Goal: Task Accomplishment & Management: Use online tool/utility

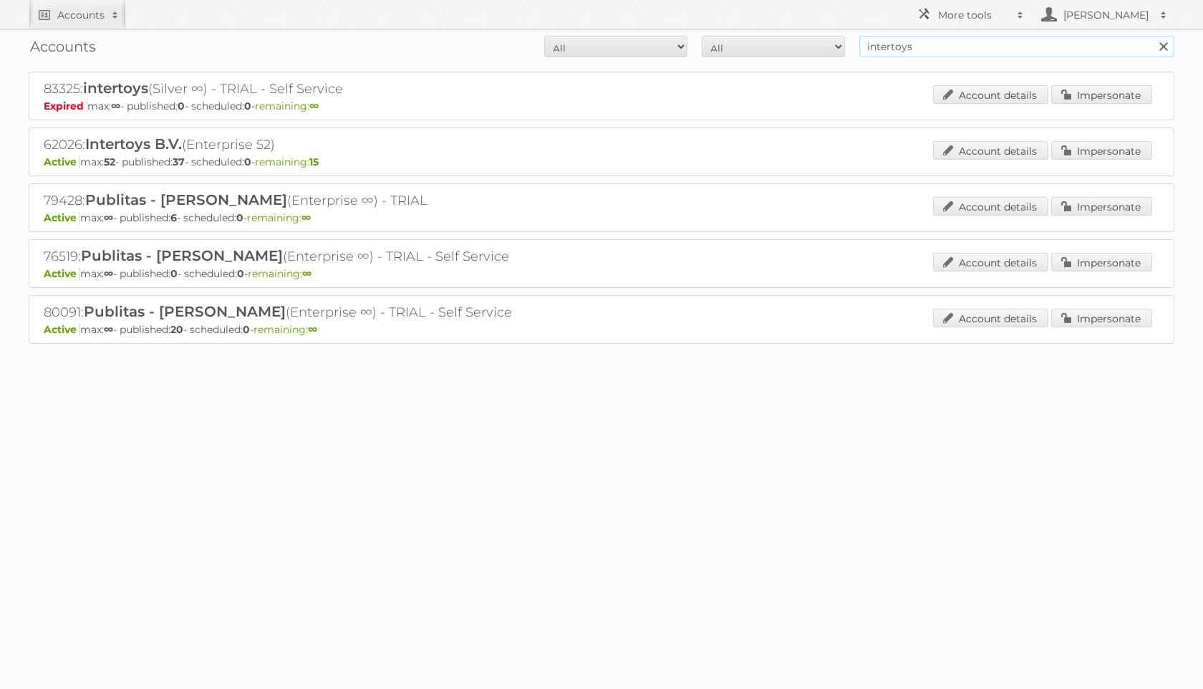
click at [892, 47] on input "intertoys" at bounding box center [1016, 46] width 315 height 21
type input "j"
type input "hoogvliet"
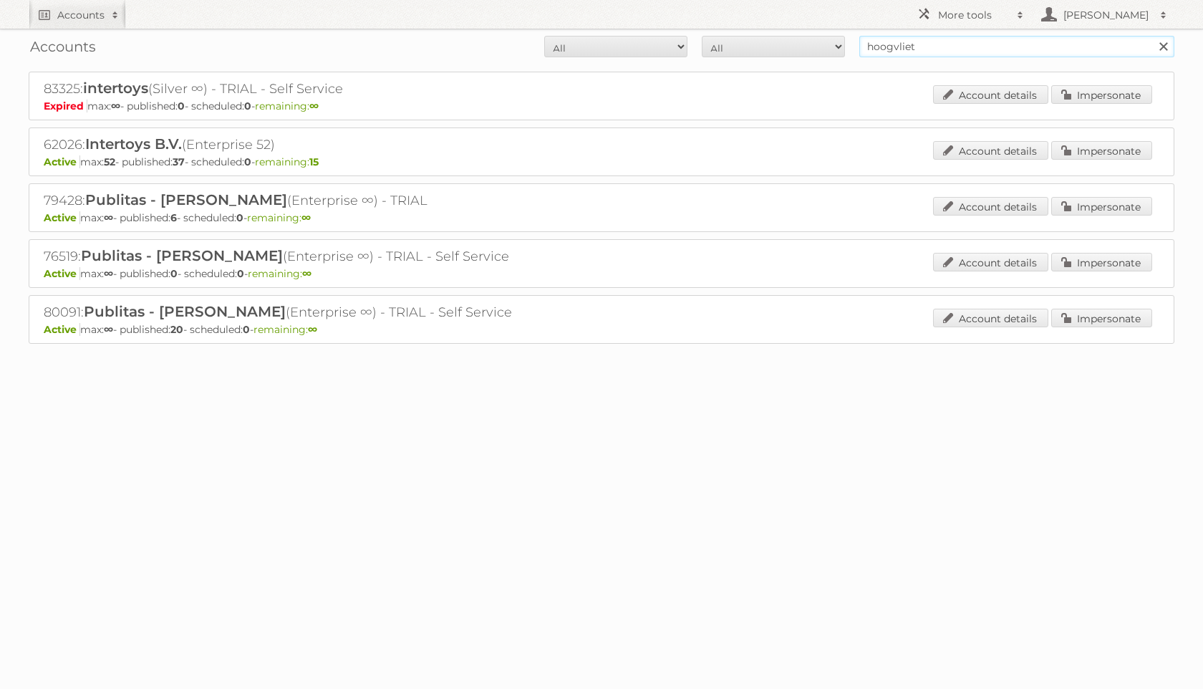
click at [1152, 36] on input "Search" at bounding box center [1162, 46] width 21 height 21
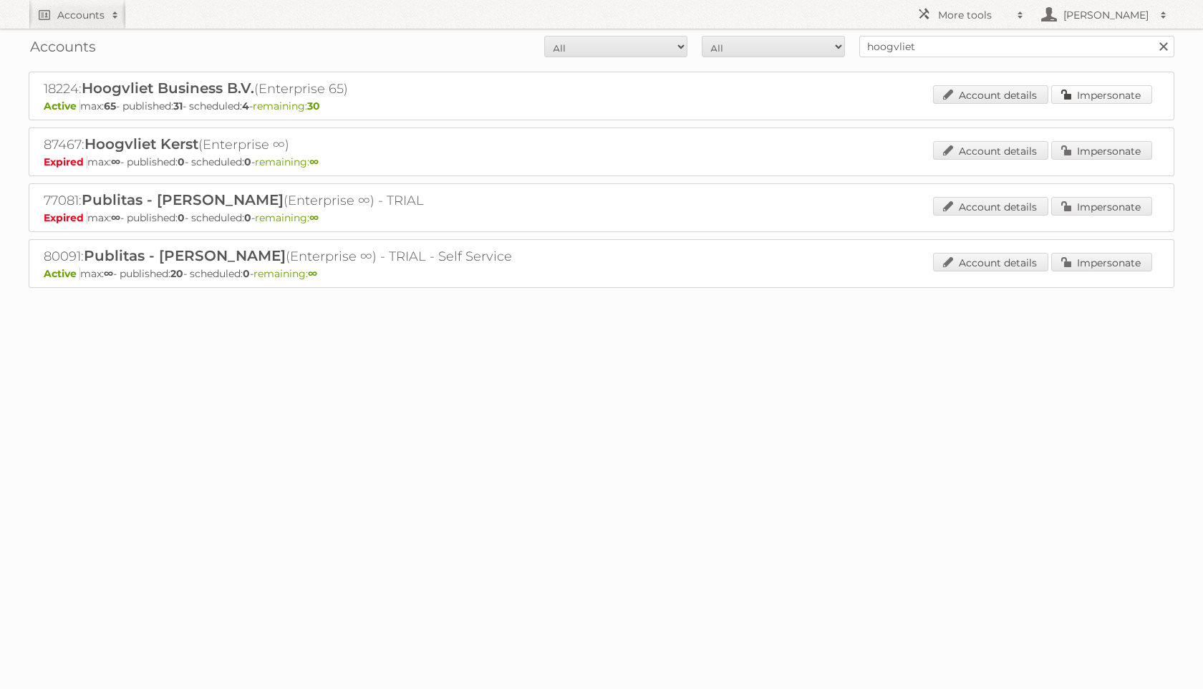
click at [1063, 101] on link "Impersonate" at bounding box center [1101, 94] width 101 height 19
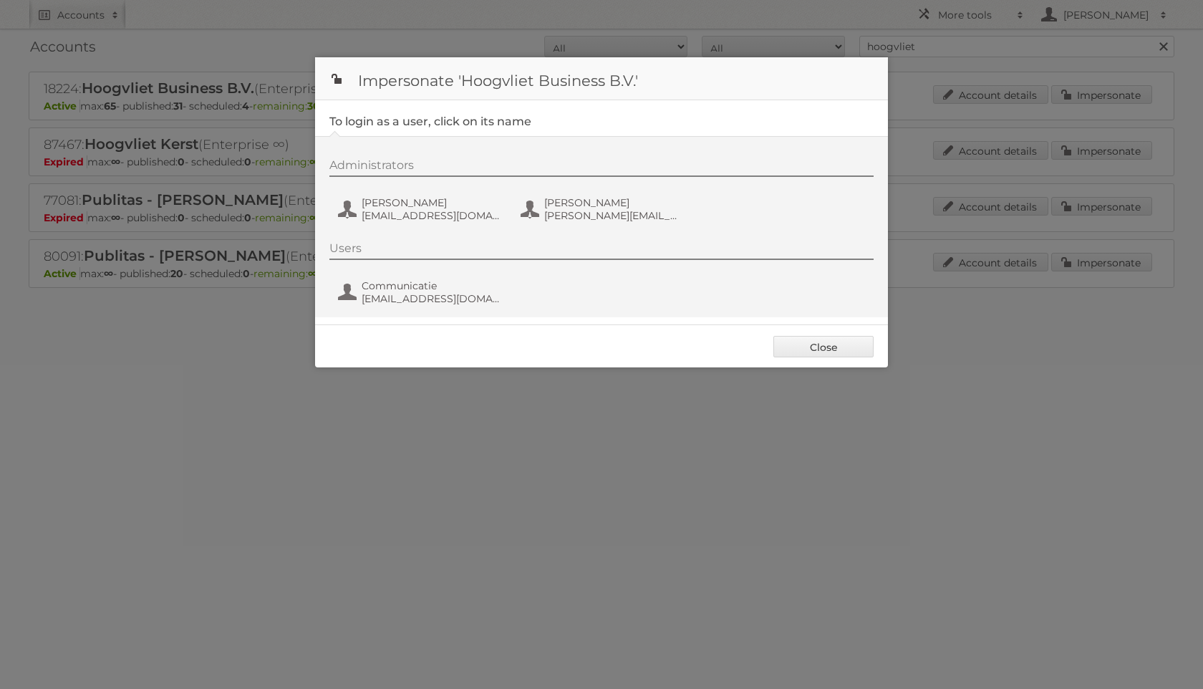
click at [416, 188] on div "Administrators Frenky Luijten frenky.luijten@hoogvliet.com Jeffrey van Santen j…" at bounding box center [608, 192] width 558 height 69
click at [417, 200] on span "Frenky Luijten" at bounding box center [430, 202] width 139 height 13
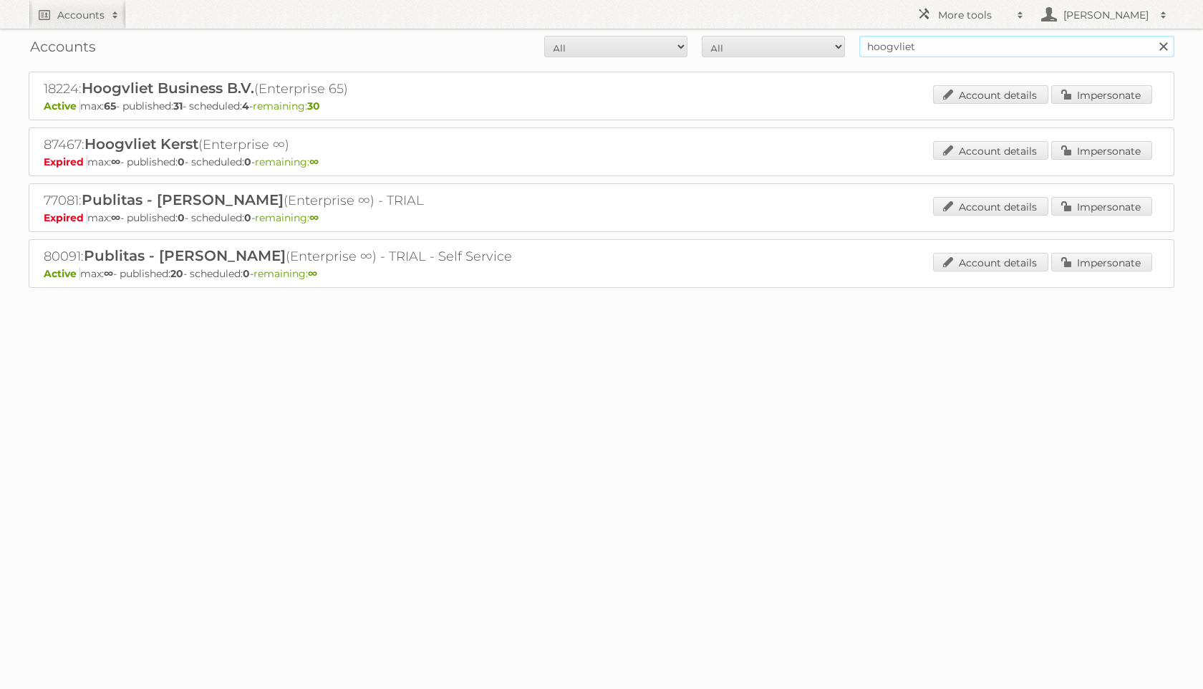
click at [924, 50] on input "hoogvliet" at bounding box center [1016, 46] width 315 height 21
type input "nettorama"
click at [1152, 36] on input "Search" at bounding box center [1162, 46] width 21 height 21
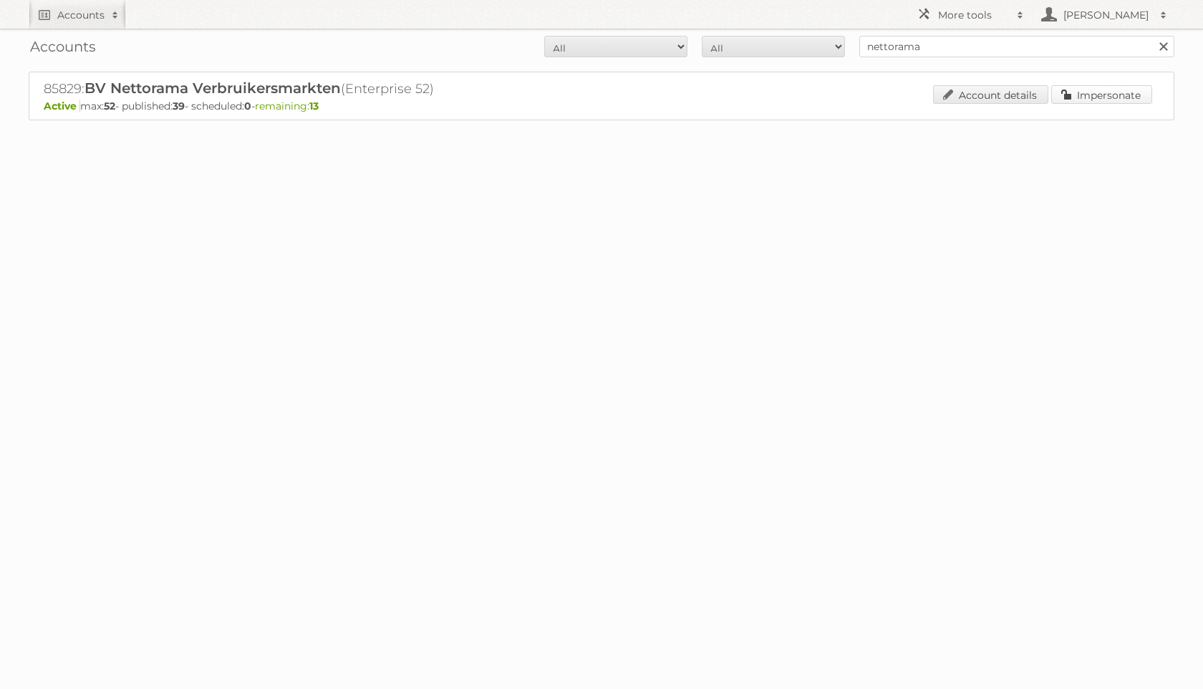
click at [1105, 103] on link "Impersonate" at bounding box center [1101, 94] width 101 height 19
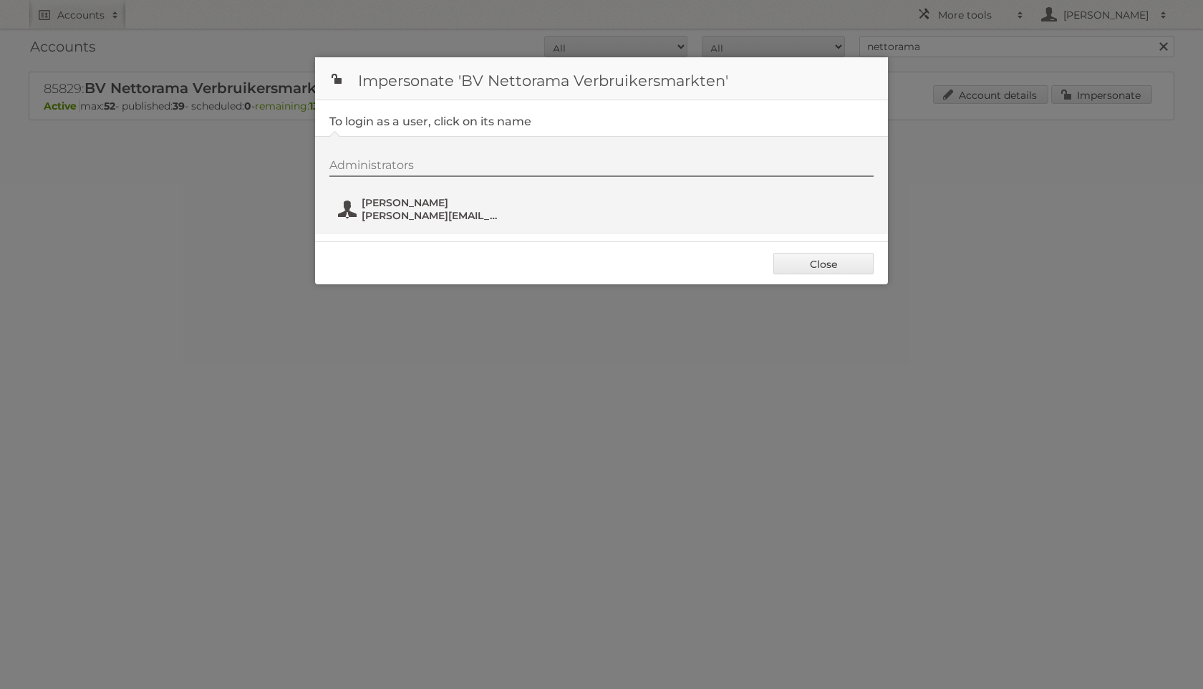
click at [447, 212] on span "[PERSON_NAME][EMAIL_ADDRESS][DOMAIN_NAME]" at bounding box center [430, 215] width 139 height 13
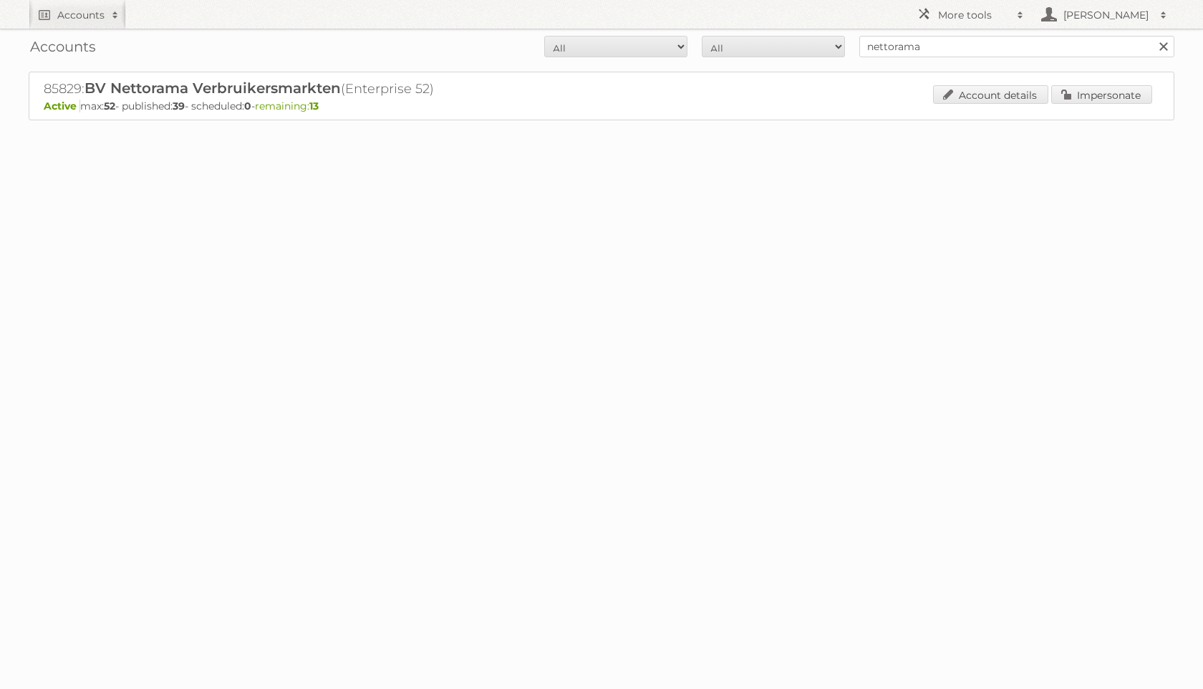
click at [913, 59] on div "Accounts All Active Expired Pending All Paid Trials Self service nettorama Sear…" at bounding box center [601, 47] width 1145 height 36
click at [913, 52] on input "nettorama" at bounding box center [1016, 46] width 315 height 21
type input "d"
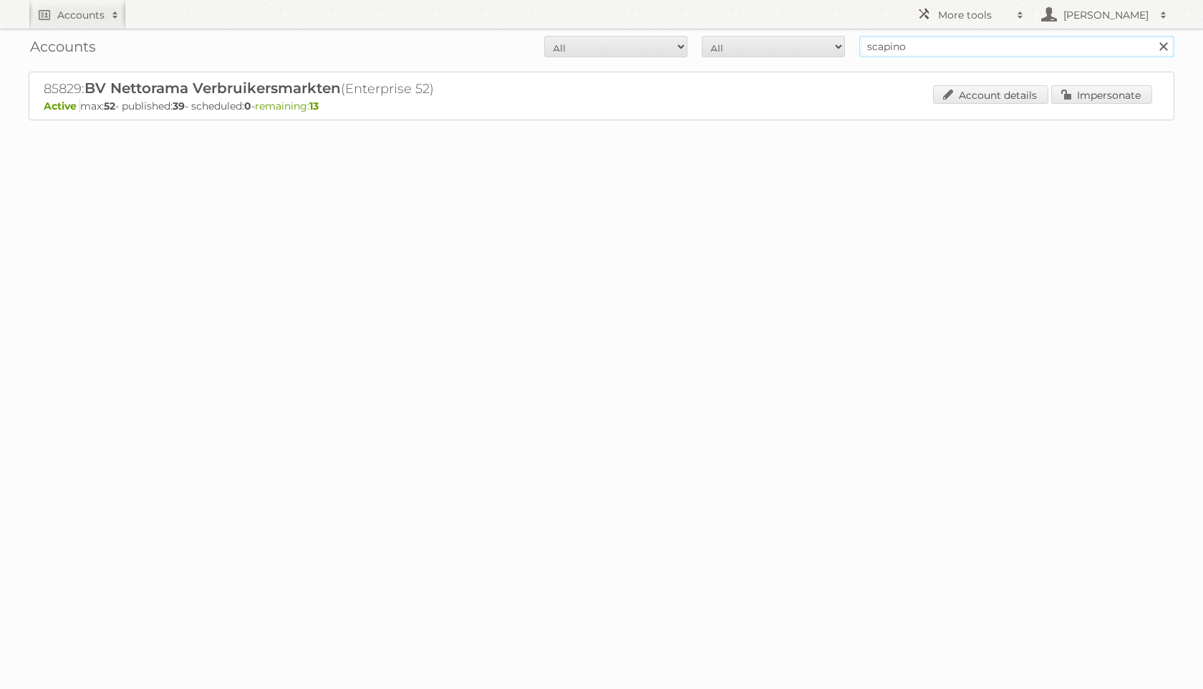
type input "scapino"
click at [1152, 36] on input "Search" at bounding box center [1162, 46] width 21 height 21
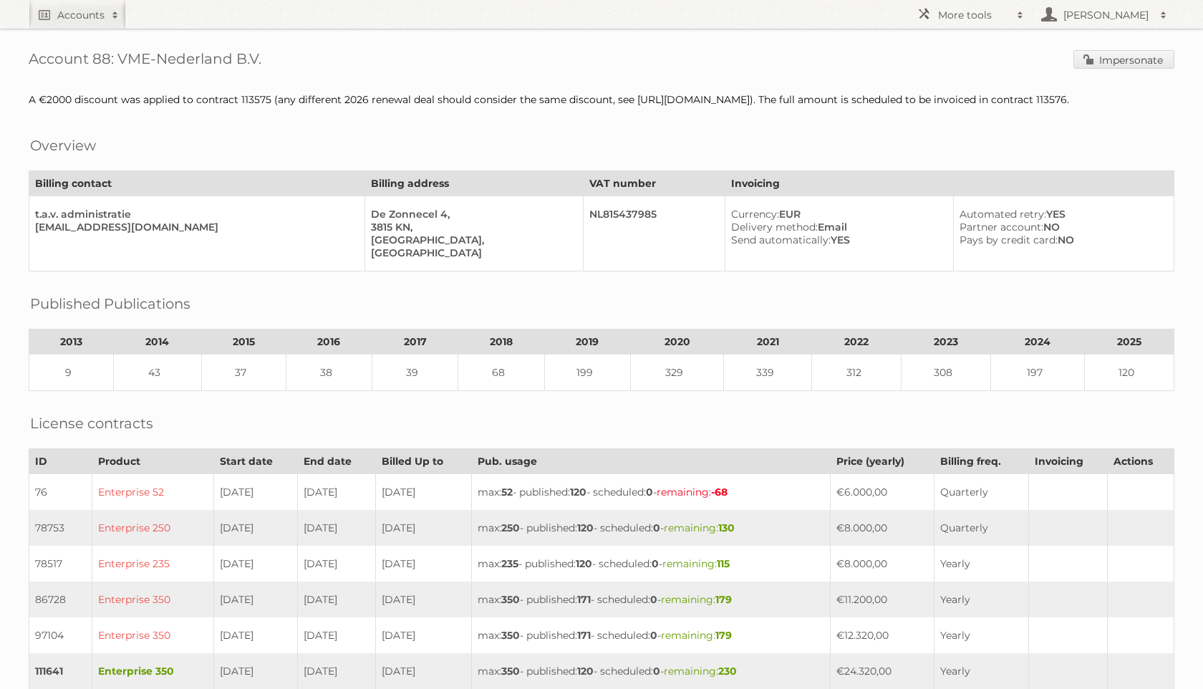
click at [1136, 49] on div "Account 88: VME-Nederland B.V. Impersonate A €2000 discount was applied to cont…" at bounding box center [601, 599] width 1203 height 1198
click at [1136, 57] on link "Impersonate" at bounding box center [1123, 59] width 101 height 19
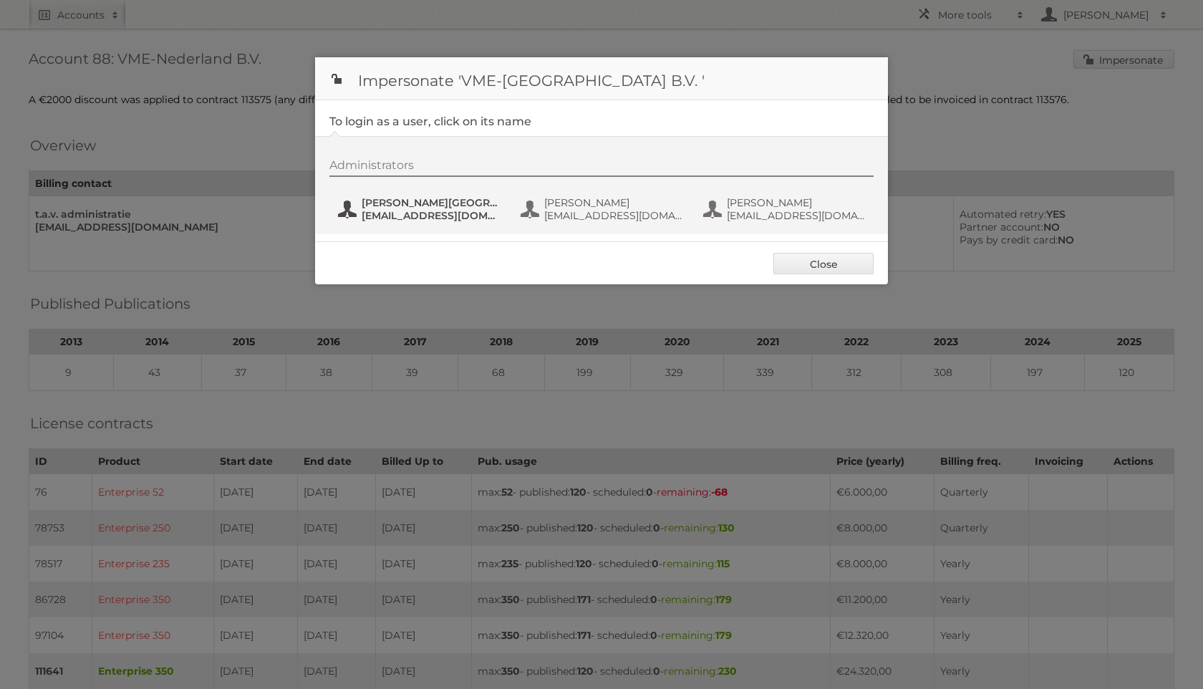
click at [415, 198] on span "Hilde van Oostende" at bounding box center [430, 202] width 139 height 13
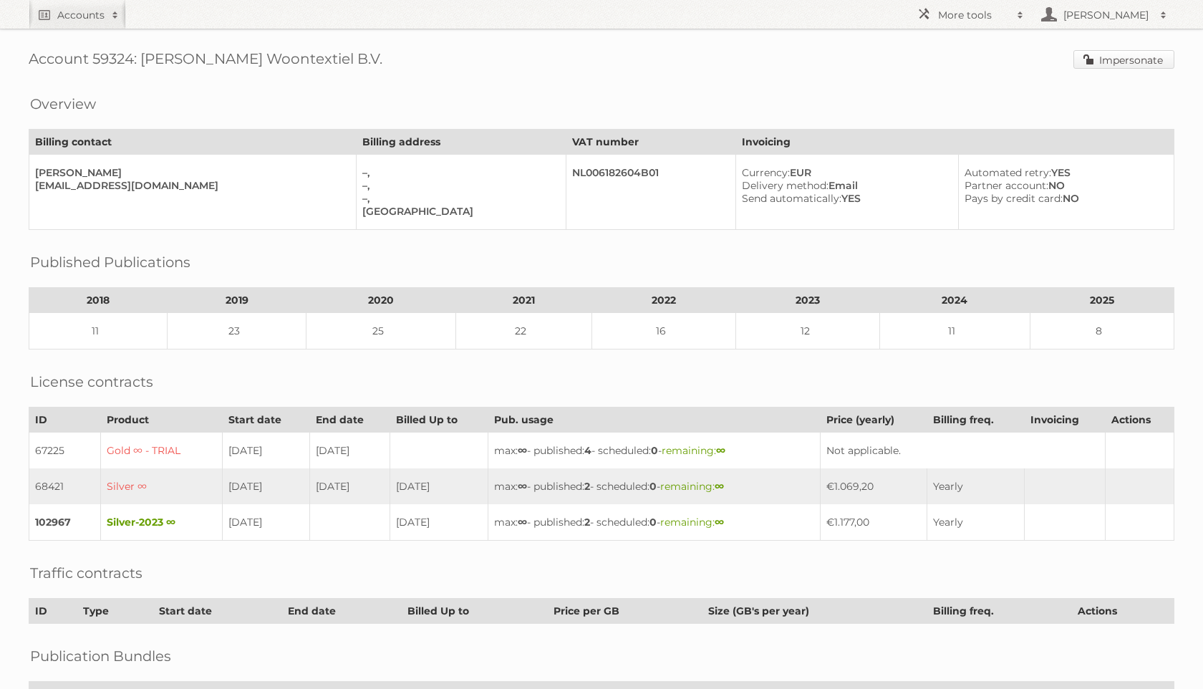
click at [1093, 54] on link "Impersonate" at bounding box center [1123, 59] width 101 height 19
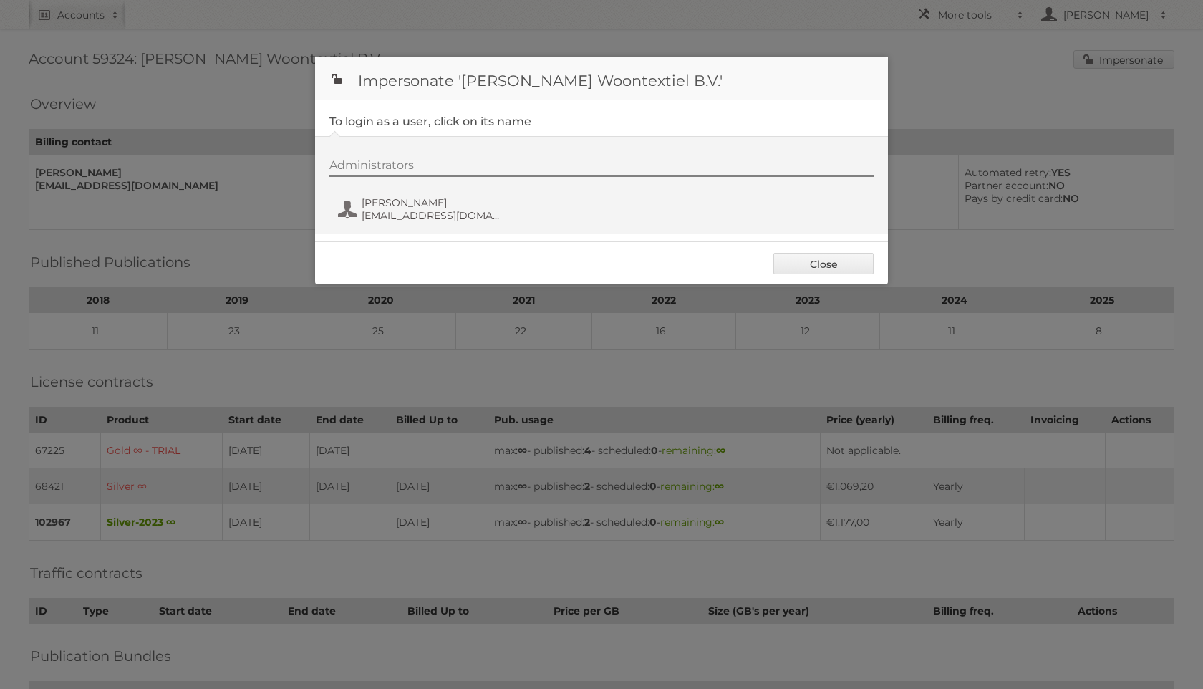
click at [391, 224] on div "Administrators [PERSON_NAME] [EMAIL_ADDRESS][DOMAIN_NAME]" at bounding box center [608, 192] width 558 height 69
click at [384, 229] on div "Administrators [PERSON_NAME] [EMAIL_ADDRESS][DOMAIN_NAME]" at bounding box center [601, 185] width 573 height 98
click at [381, 210] on span "marketing@roobol.com" at bounding box center [430, 215] width 139 height 13
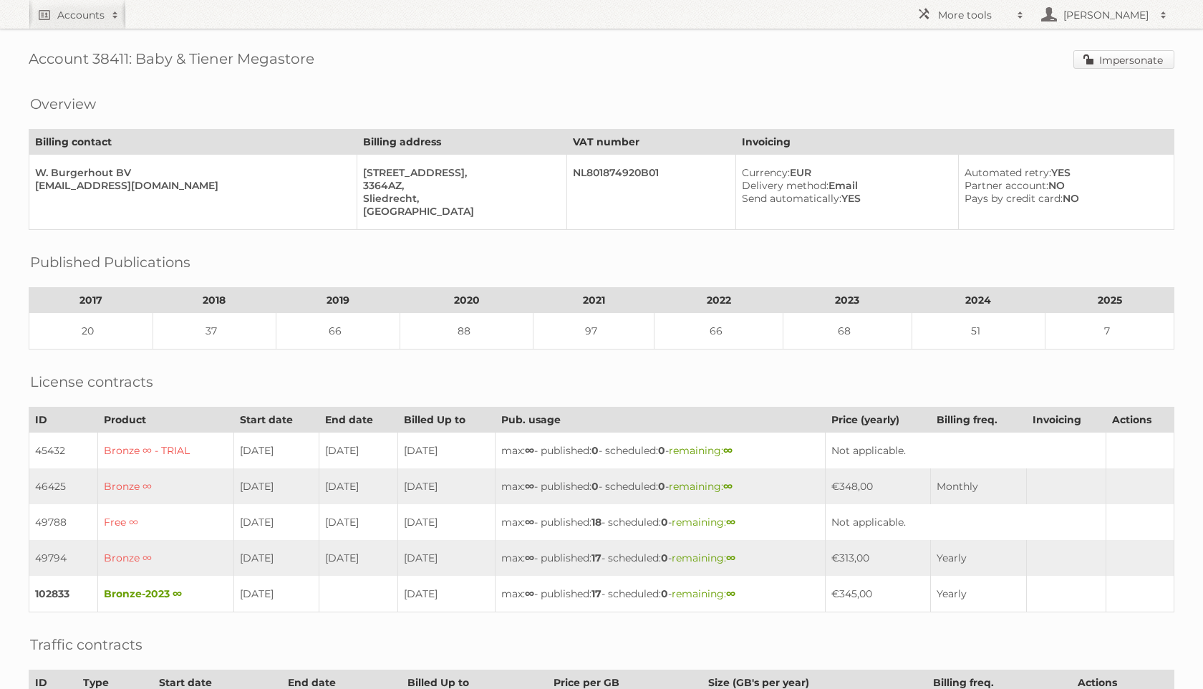
click at [1120, 50] on link "Impersonate" at bounding box center [1123, 59] width 101 height 19
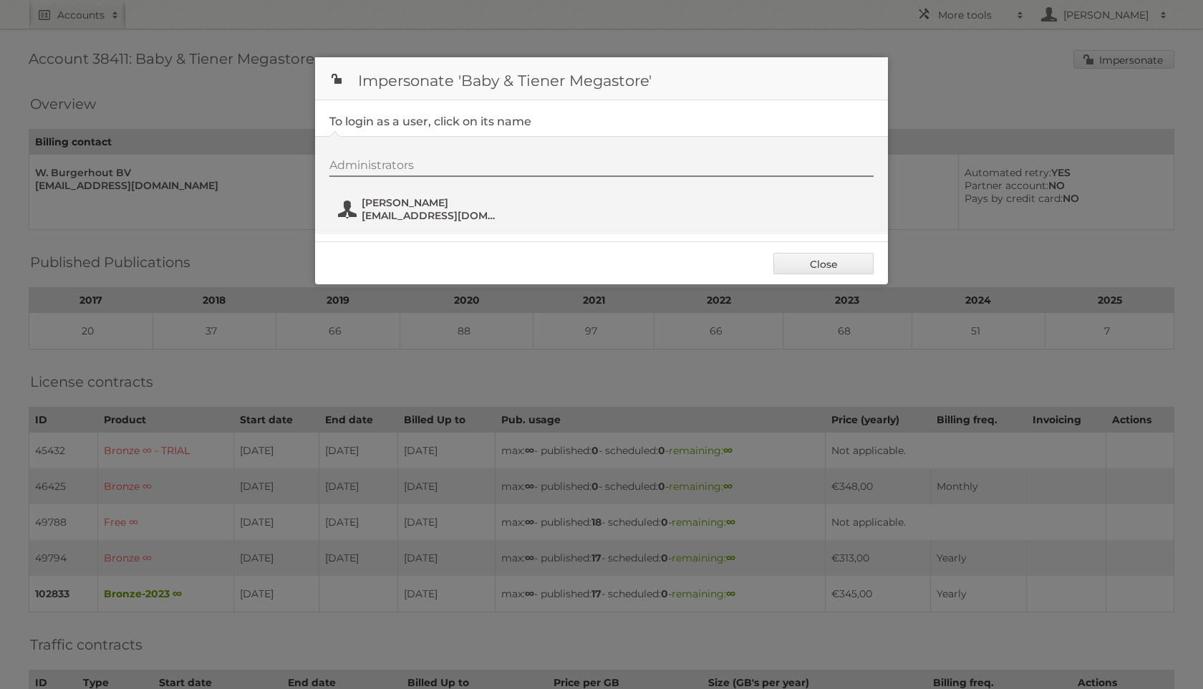
click at [429, 216] on span "jordy@babyentiener.nl" at bounding box center [430, 215] width 139 height 13
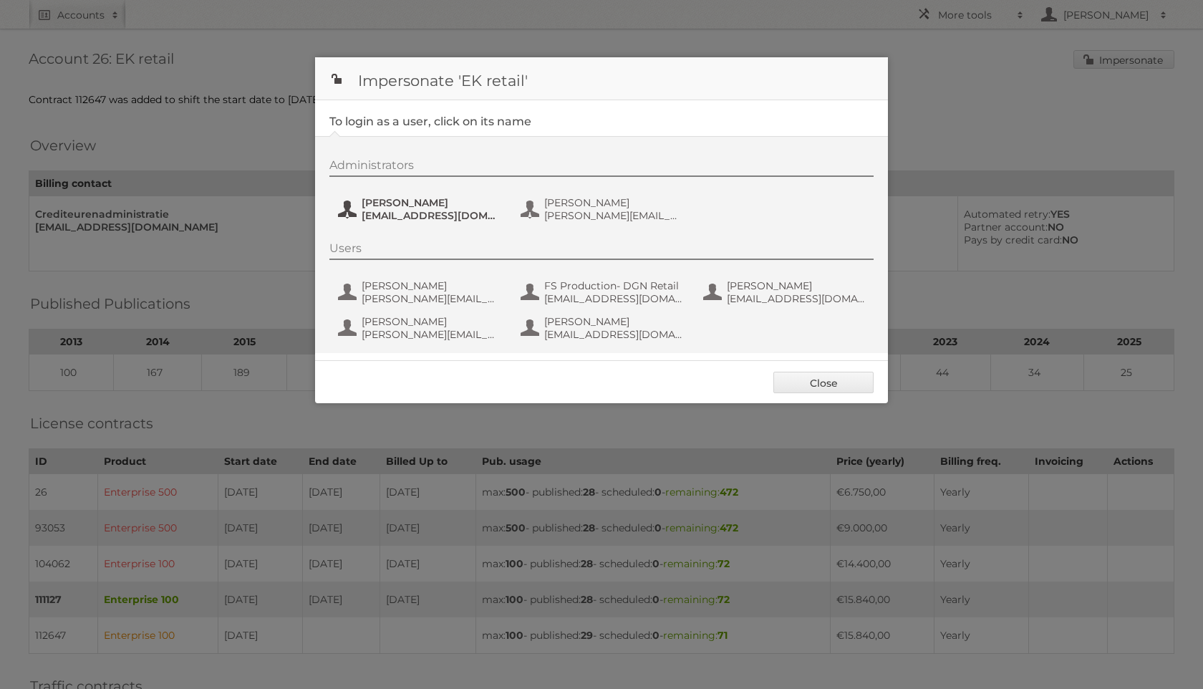
click at [453, 201] on span "Marijke Bunink" at bounding box center [430, 202] width 139 height 13
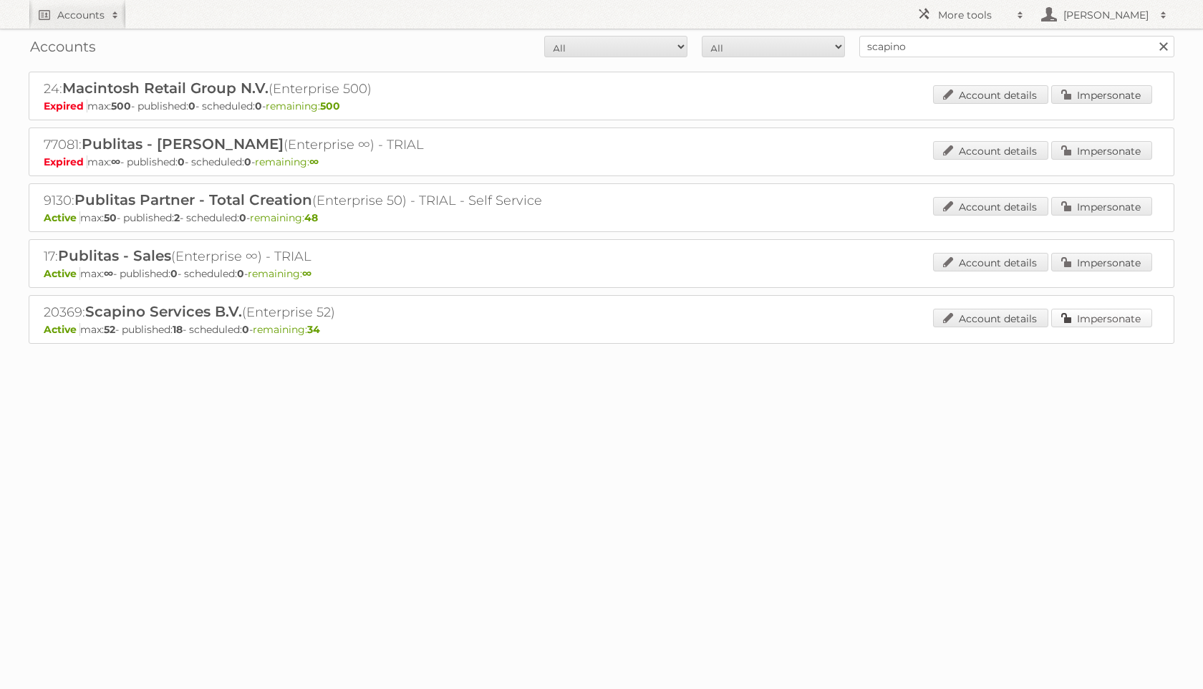
click at [1089, 324] on link "Impersonate" at bounding box center [1101, 318] width 101 height 19
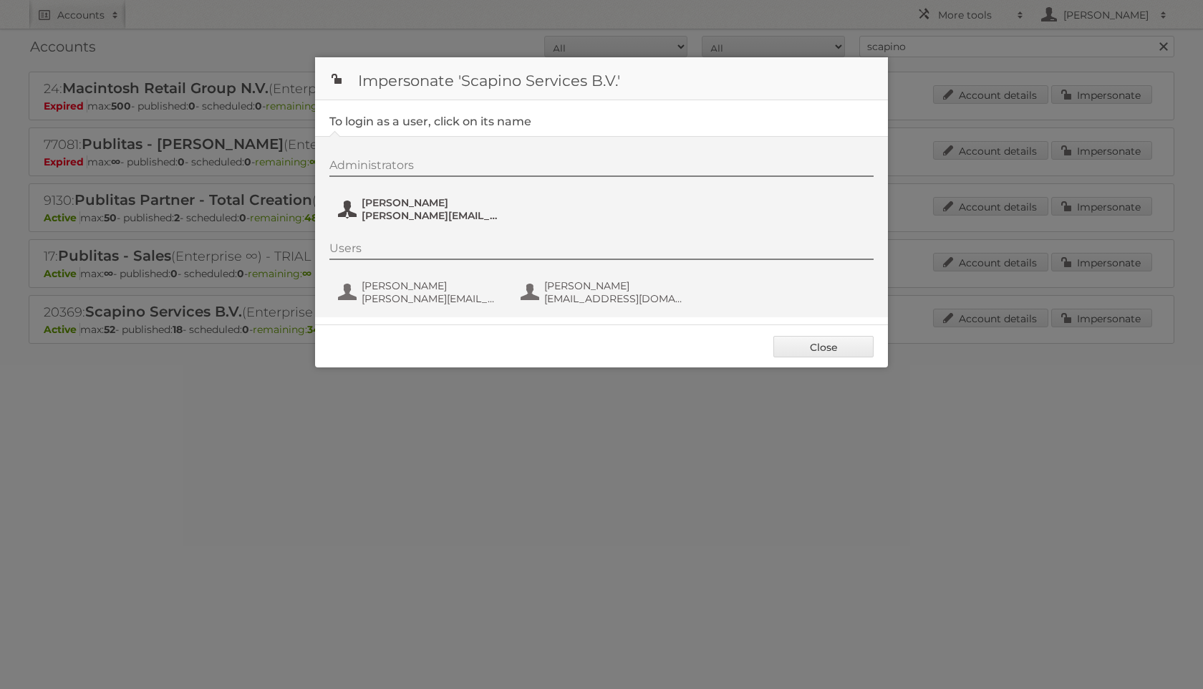
click at [399, 201] on span "[PERSON_NAME]" at bounding box center [430, 202] width 139 height 13
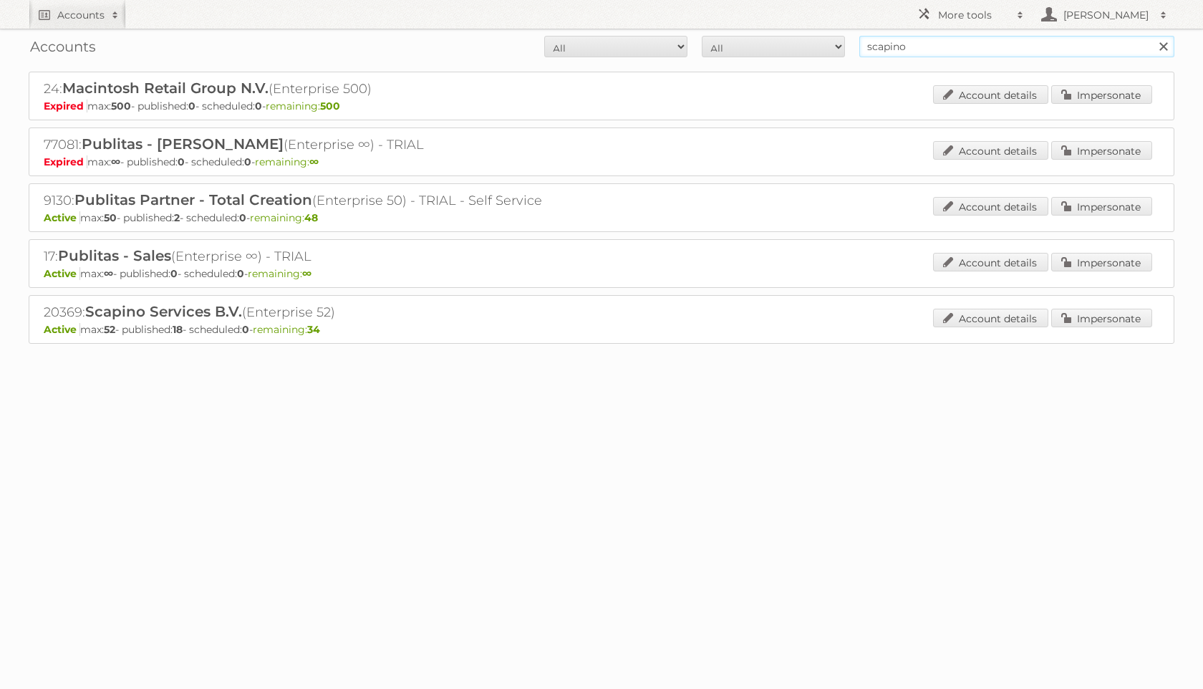
click at [910, 54] on input "scapino" at bounding box center [1016, 46] width 315 height 21
type input "boni"
click at [1152, 36] on input "Search" at bounding box center [1162, 46] width 21 height 21
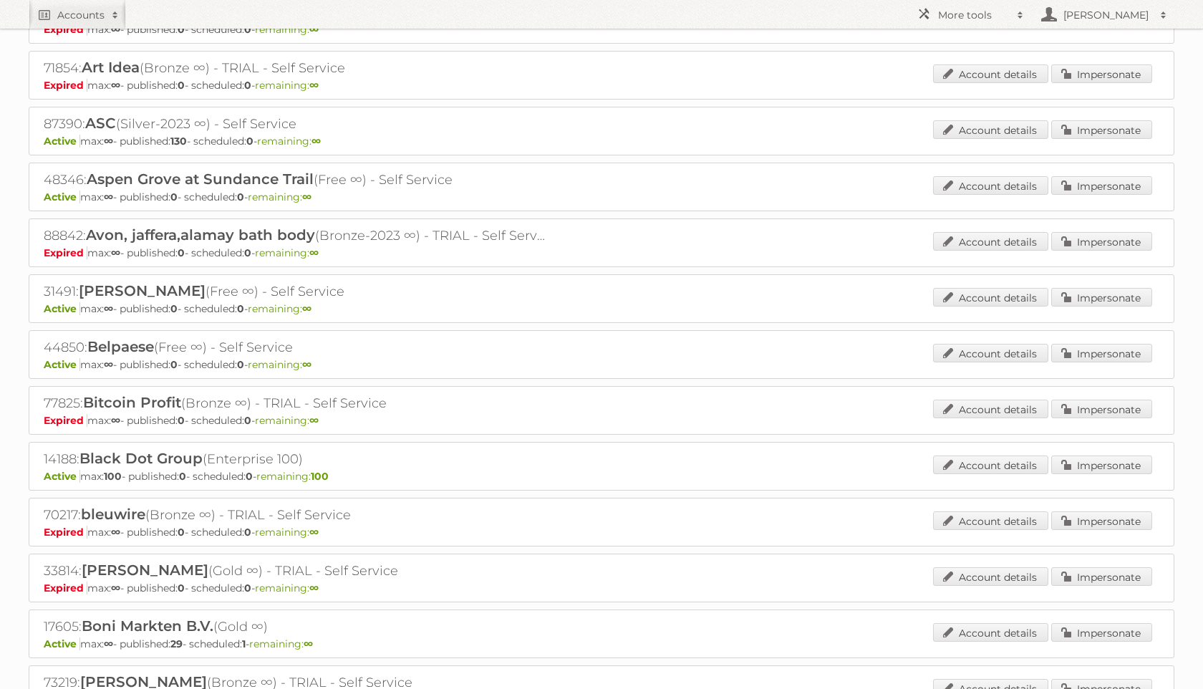
scroll to position [361, 0]
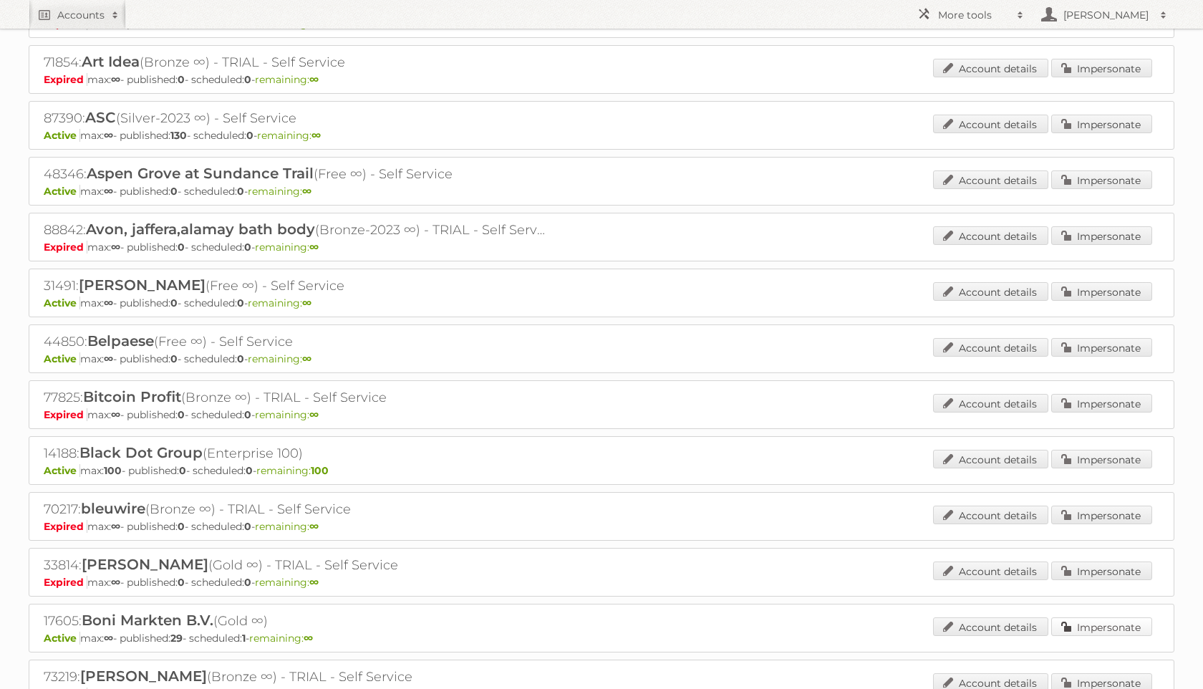
click at [1119, 620] on link "Impersonate" at bounding box center [1101, 626] width 101 height 19
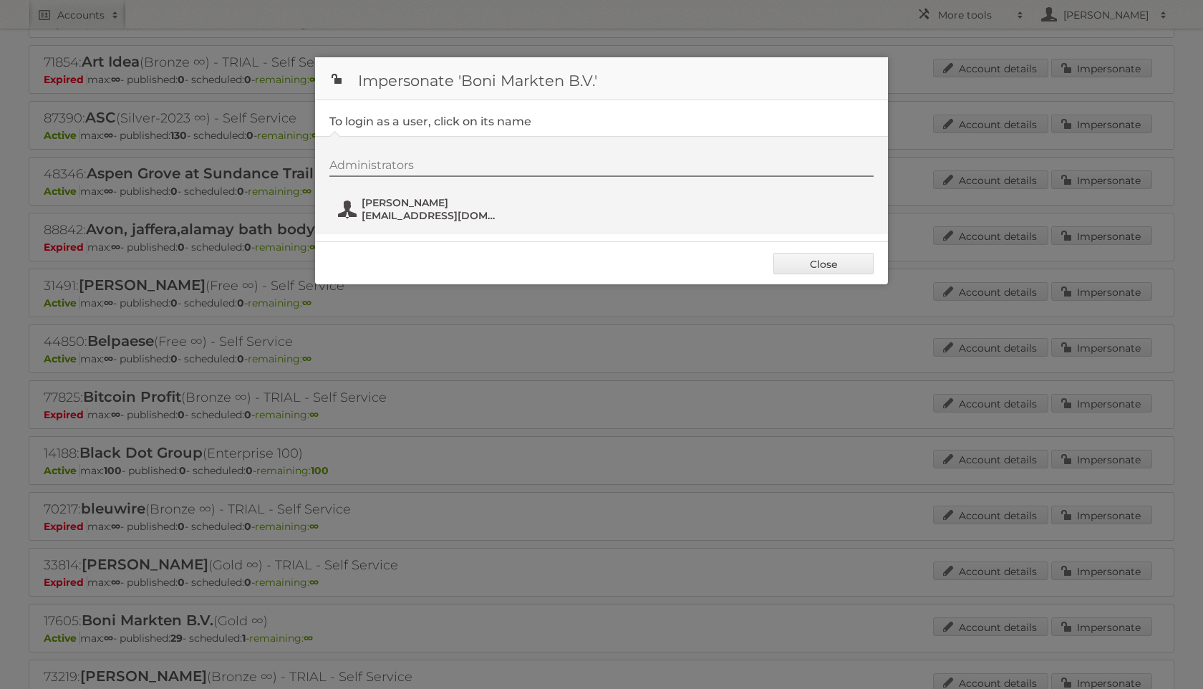
click at [468, 200] on span "Huub van der Horst" at bounding box center [430, 202] width 139 height 13
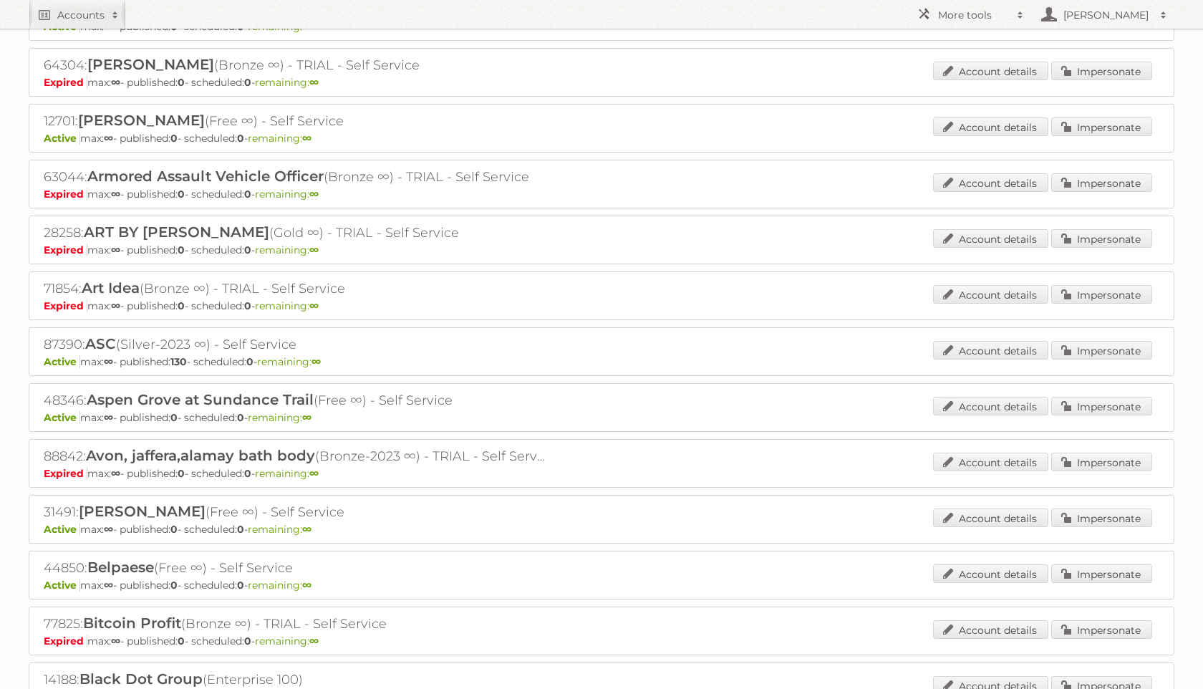
scroll to position [0, 0]
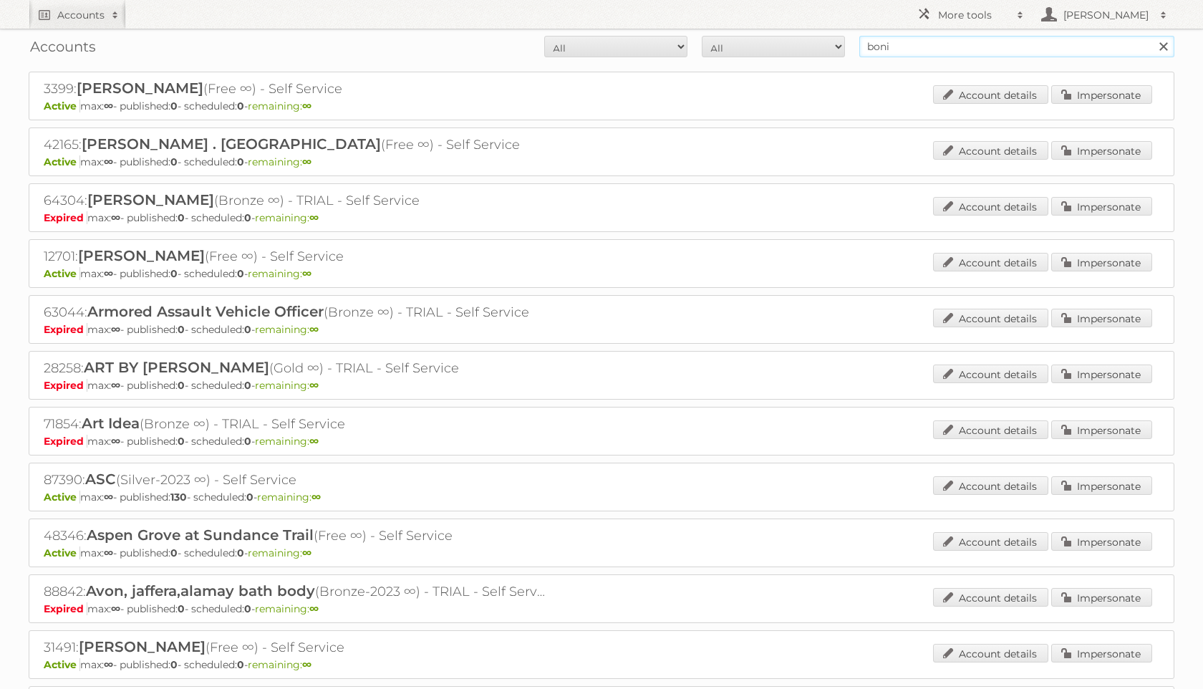
click at [906, 42] on input "boni" at bounding box center [1016, 46] width 315 height 21
type input "ekoplaza"
click at [1152, 36] on input "Search" at bounding box center [1162, 46] width 21 height 21
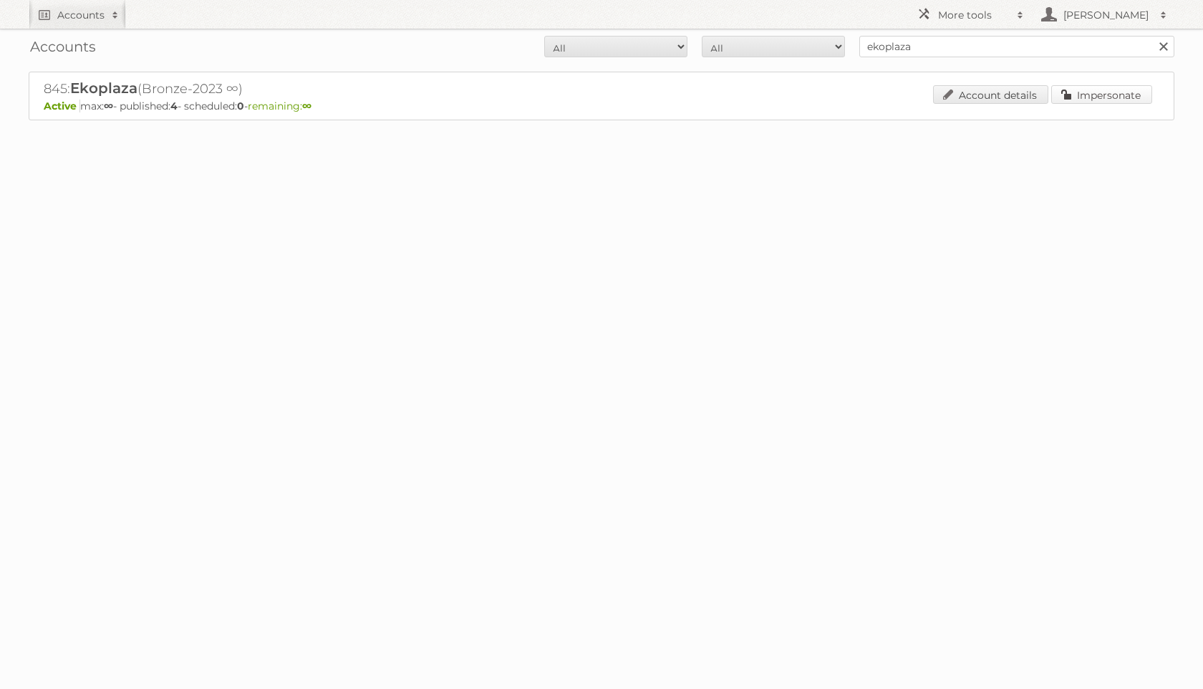
click at [1100, 101] on link "Impersonate" at bounding box center [1101, 94] width 101 height 19
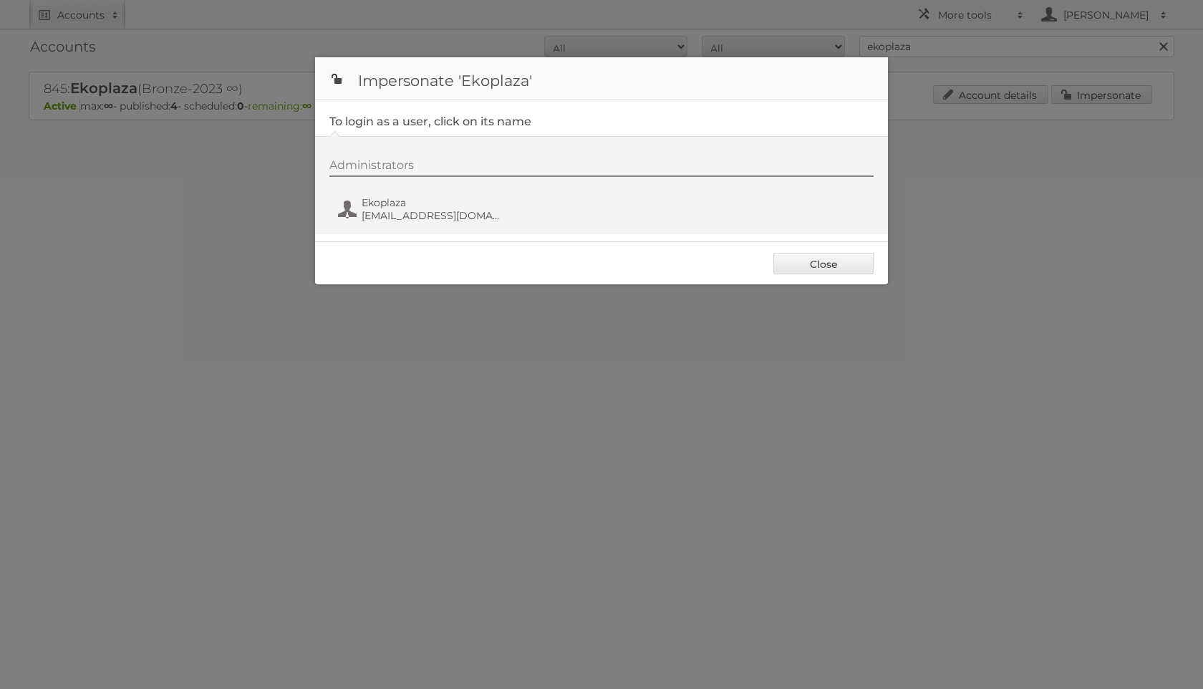
click at [335, 216] on div "Administrators Ekoplaza [EMAIL_ADDRESS][DOMAIN_NAME]" at bounding box center [608, 192] width 558 height 69
click at [373, 205] on span "Ekoplaza" at bounding box center [430, 202] width 139 height 13
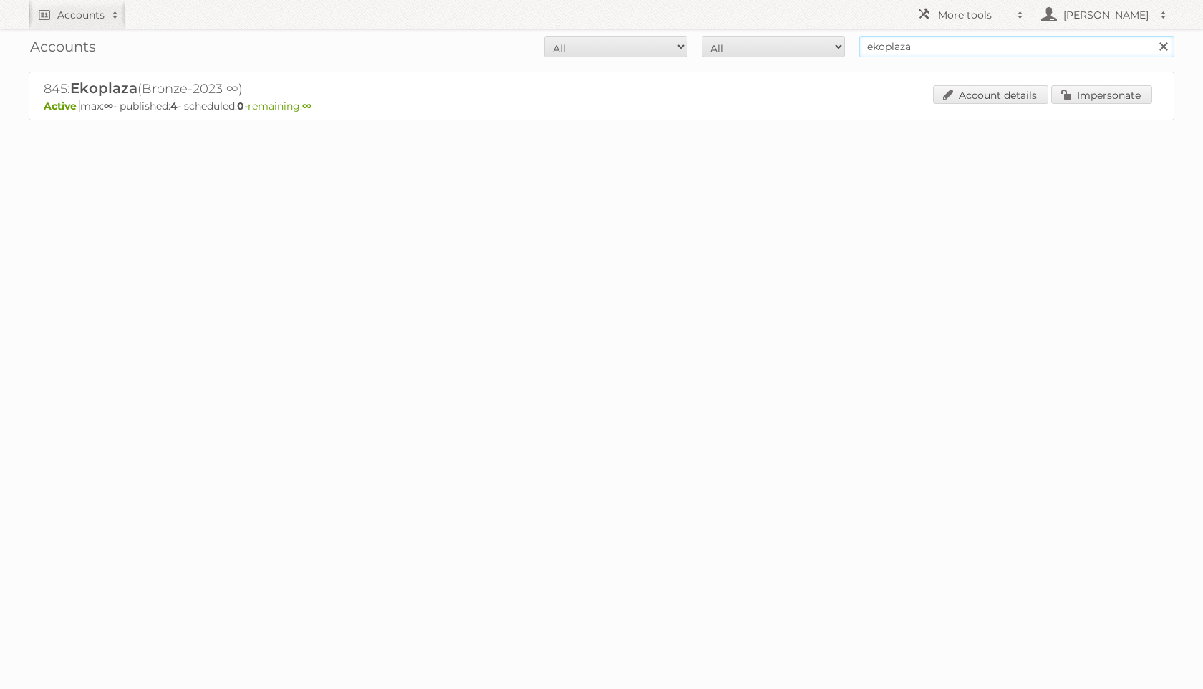
click at [953, 47] on input "ekoplaza" at bounding box center [1016, 46] width 315 height 21
type input "paradigit"
click at [1152, 36] on input "Search" at bounding box center [1162, 46] width 21 height 21
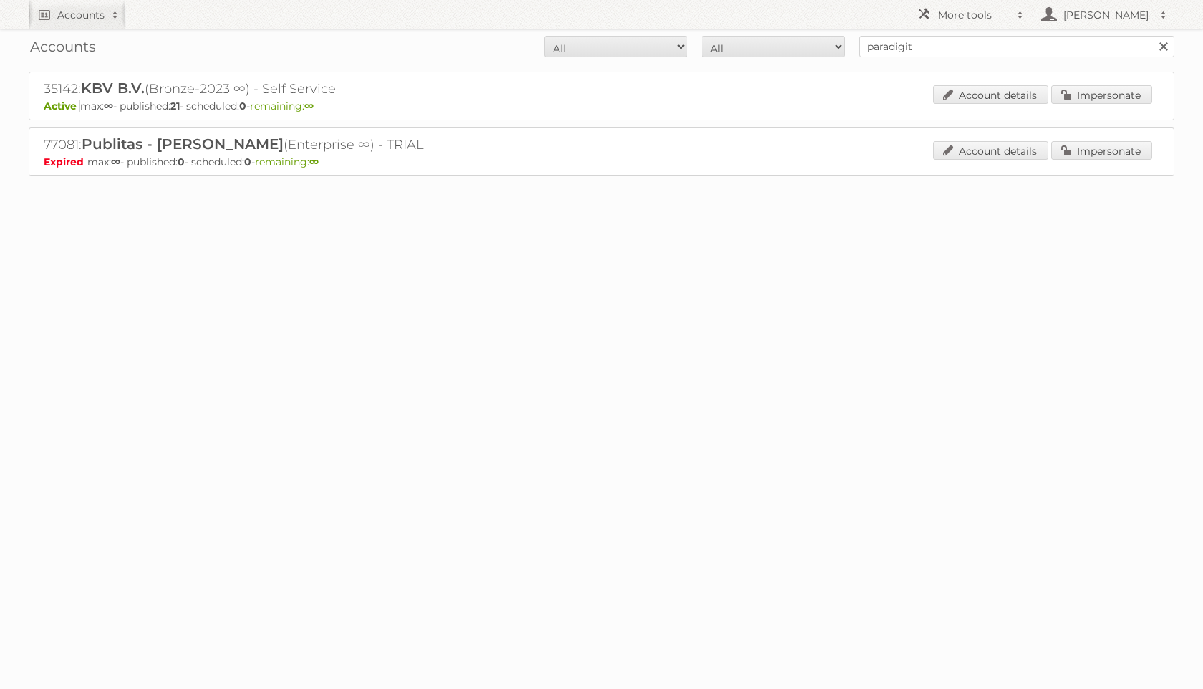
click at [1134, 109] on p "Active max: ∞ - published: 21 - scheduled: 0 - remaining: ∞" at bounding box center [601, 106] width 1115 height 13
click at [1127, 77] on div "35142: KBV B.V. (Bronze-2023 ∞) - Self Service Active max: ∞ - published: 21 - …" at bounding box center [601, 96] width 1145 height 49
click at [1125, 92] on link "Impersonate" at bounding box center [1101, 94] width 101 height 19
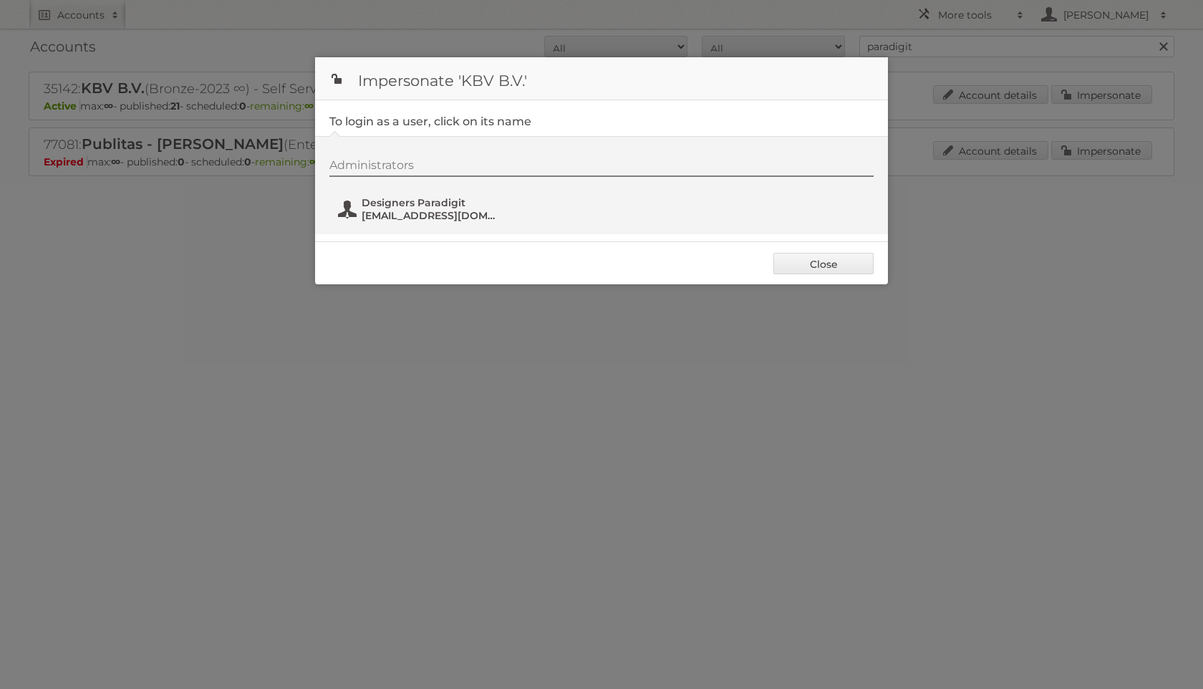
click at [379, 223] on button "Designers Paradigit [EMAIL_ADDRESS][DOMAIN_NAME]" at bounding box center [420, 209] width 168 height 29
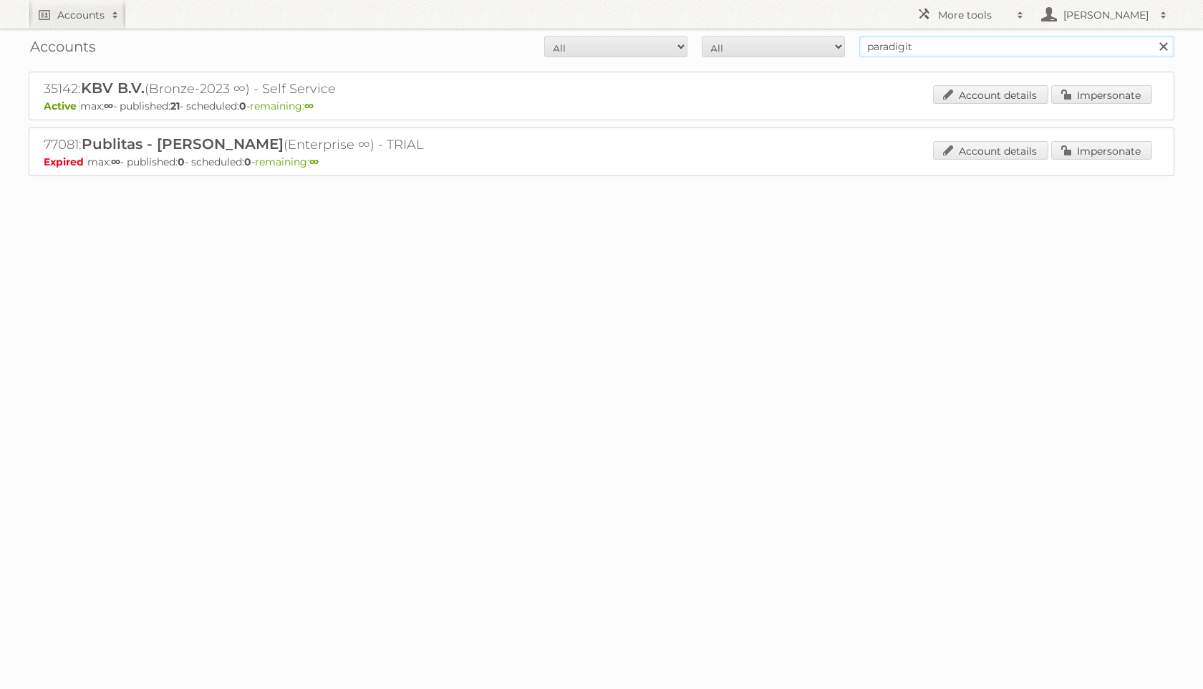
click at [918, 50] on input "paradigit" at bounding box center [1016, 46] width 315 height 21
type input "leenbakker"
click at [1152, 36] on input "Search" at bounding box center [1162, 46] width 21 height 21
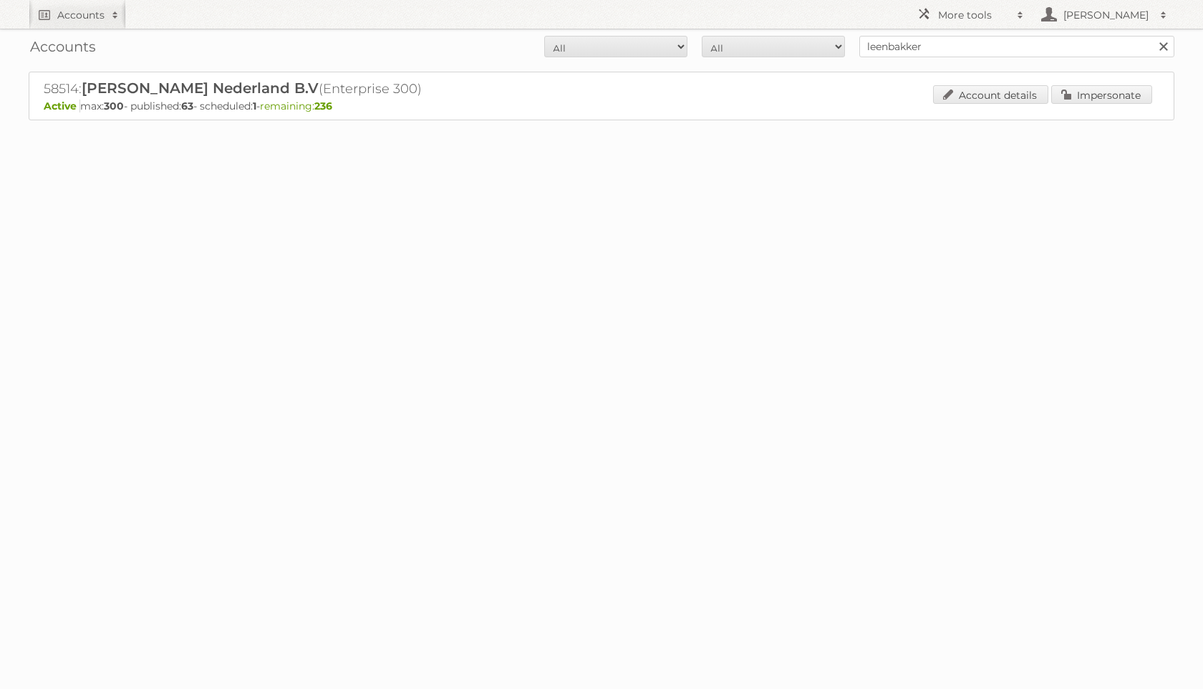
click at [1087, 81] on div "58514: [PERSON_NAME] Nederland B.V (Enterprise 300) Active max: 300 - published…" at bounding box center [601, 96] width 1145 height 49
click at [1091, 88] on link "Impersonate" at bounding box center [1101, 94] width 101 height 19
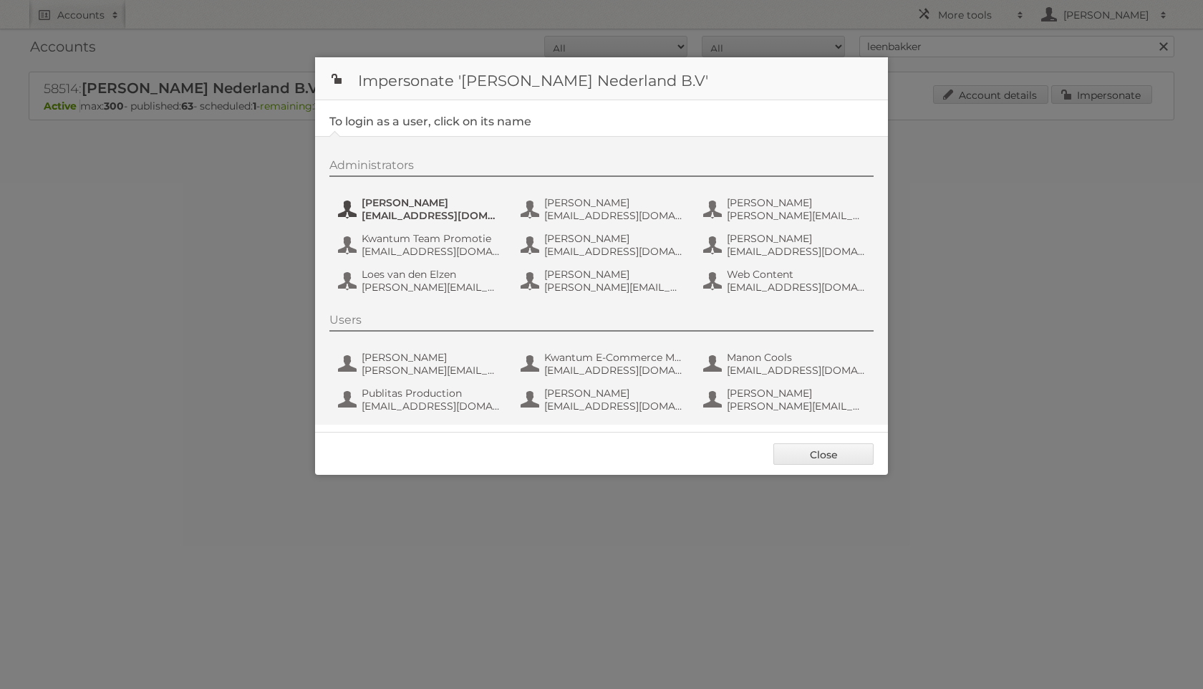
click at [394, 202] on span "[PERSON_NAME]" at bounding box center [430, 202] width 139 height 13
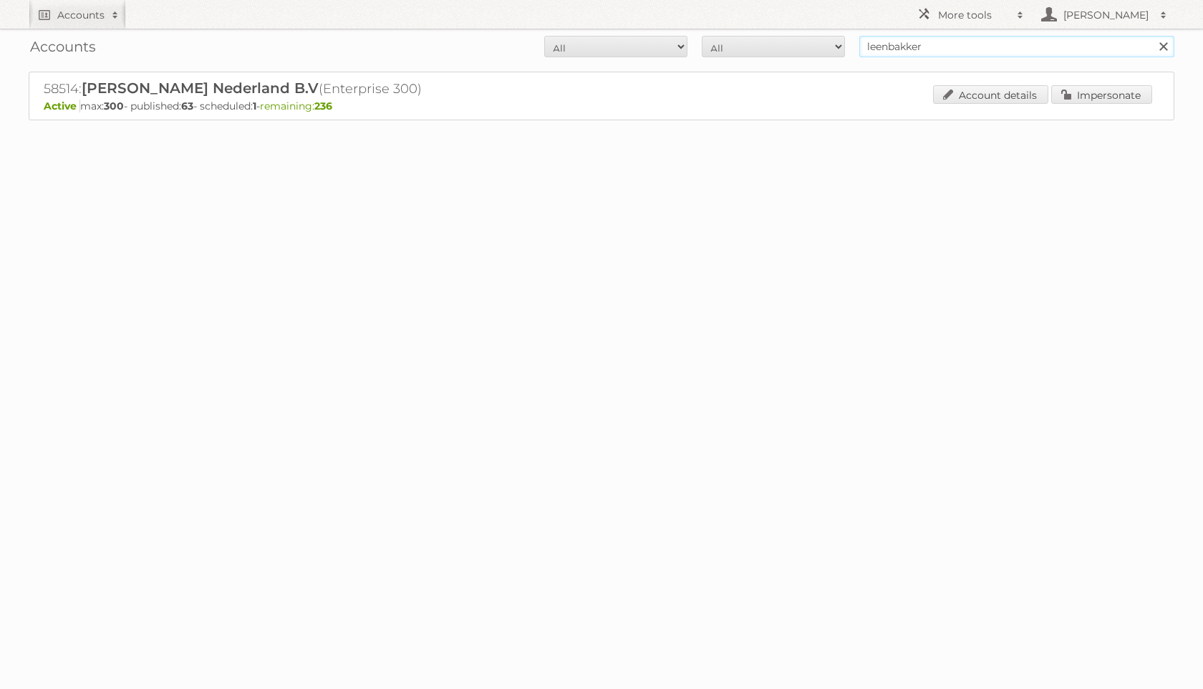
click at [934, 57] on input "leenbakker" at bounding box center [1016, 46] width 315 height 21
type input "campusshop"
click at [1152, 36] on input "Search" at bounding box center [1162, 46] width 21 height 21
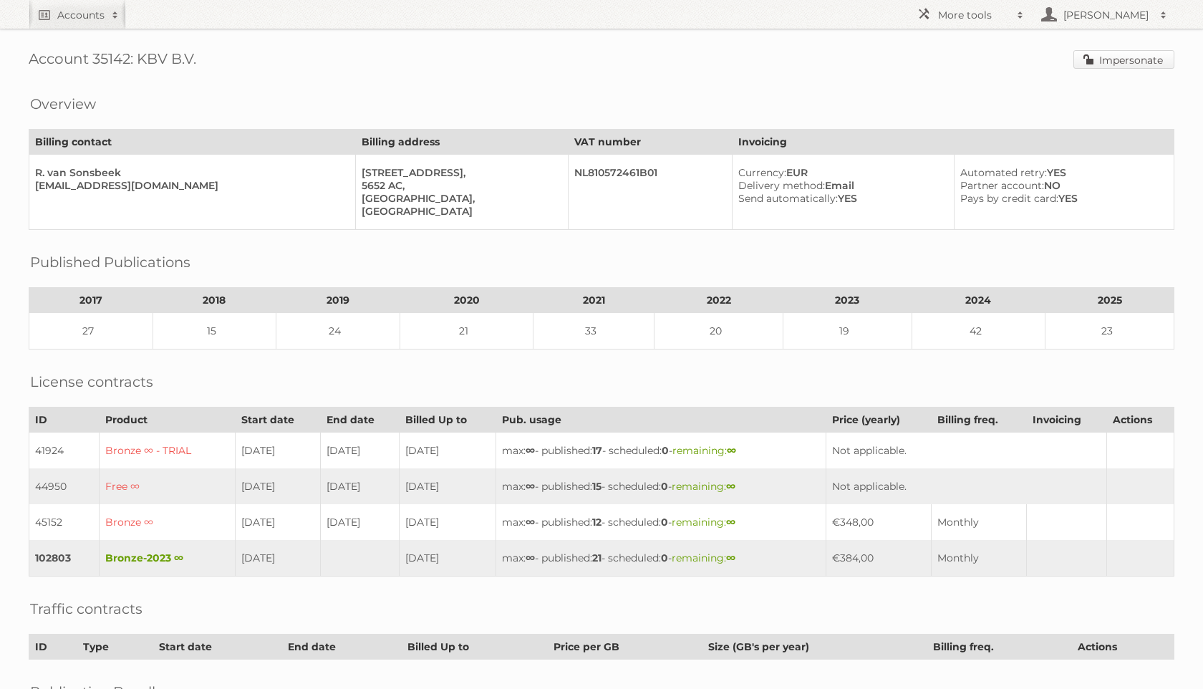
click at [1127, 53] on link "Impersonate" at bounding box center [1123, 59] width 101 height 19
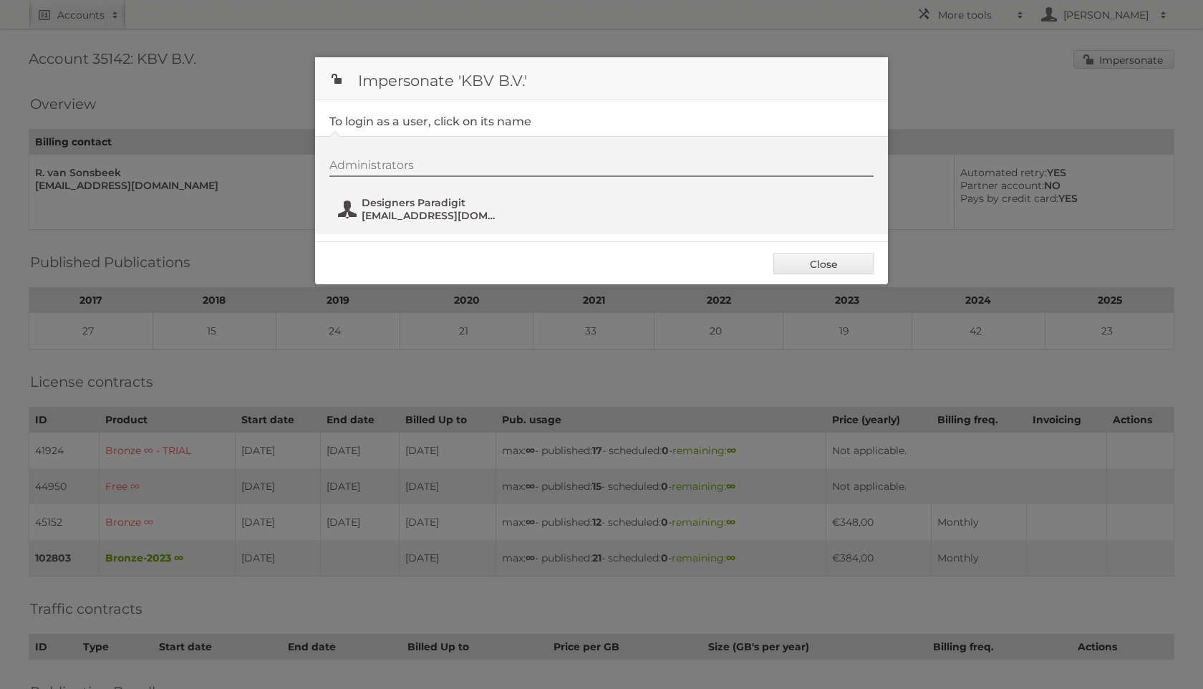
click at [432, 210] on span "[EMAIL_ADDRESS][DOMAIN_NAME]" at bounding box center [430, 215] width 139 height 13
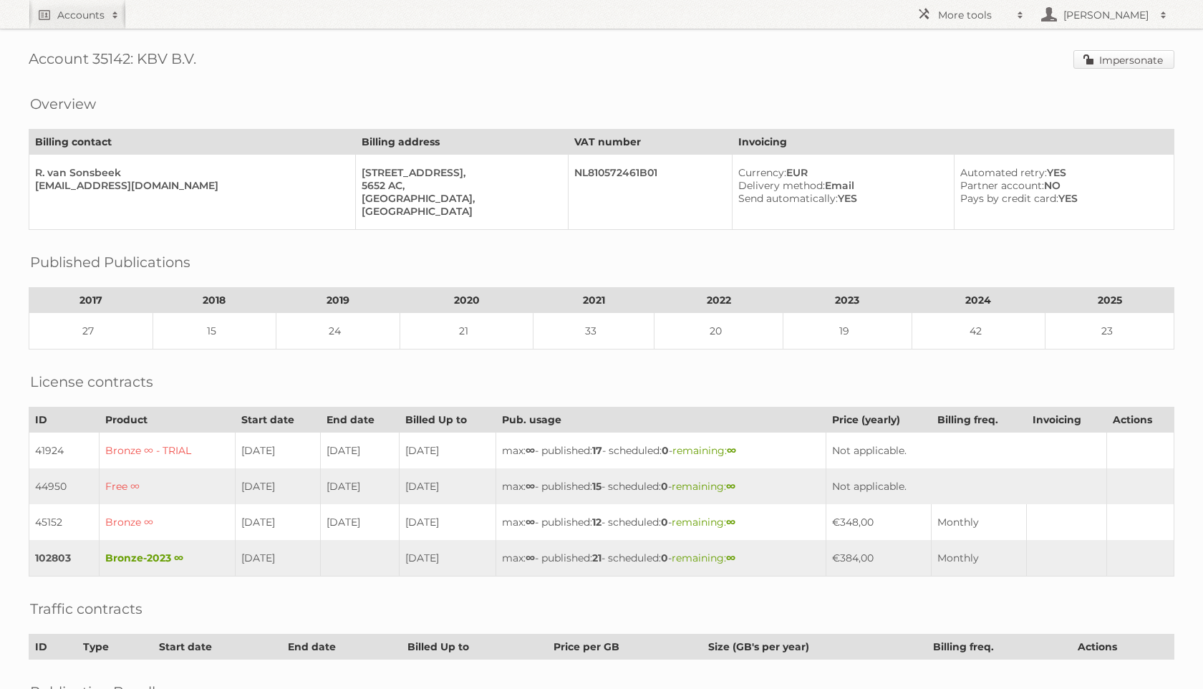
click at [1130, 60] on link "Impersonate" at bounding box center [1123, 59] width 101 height 19
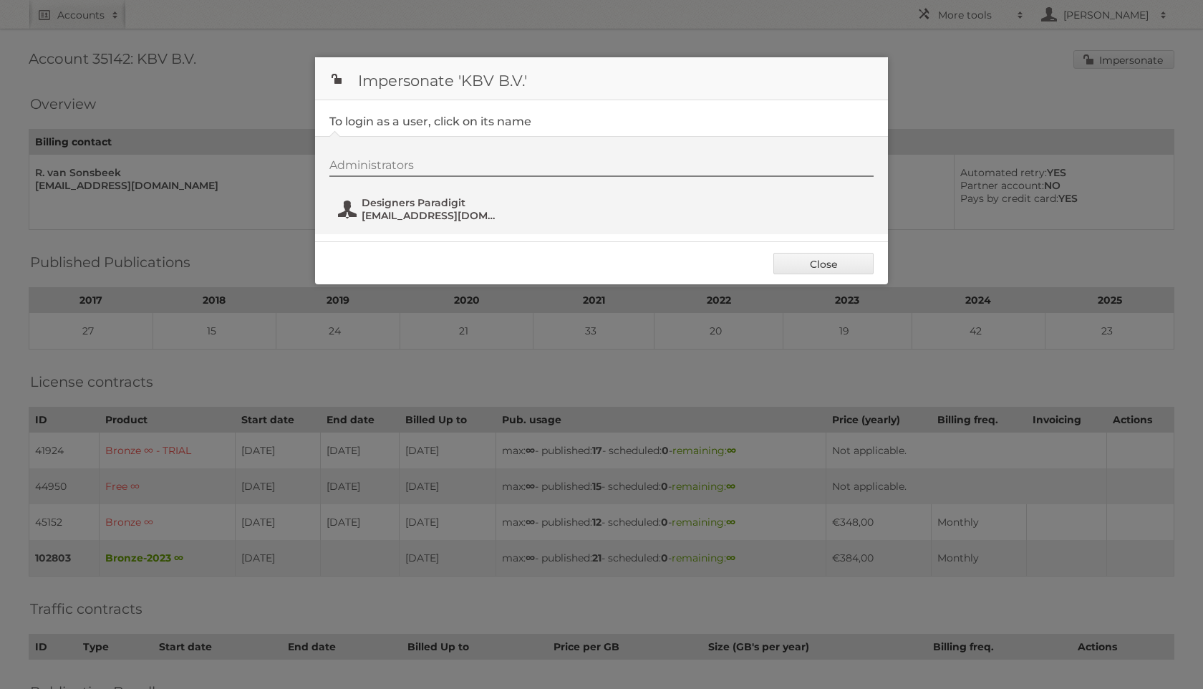
click at [408, 205] on span "Designers Paradigit" at bounding box center [430, 202] width 139 height 13
